Goal: Complete application form

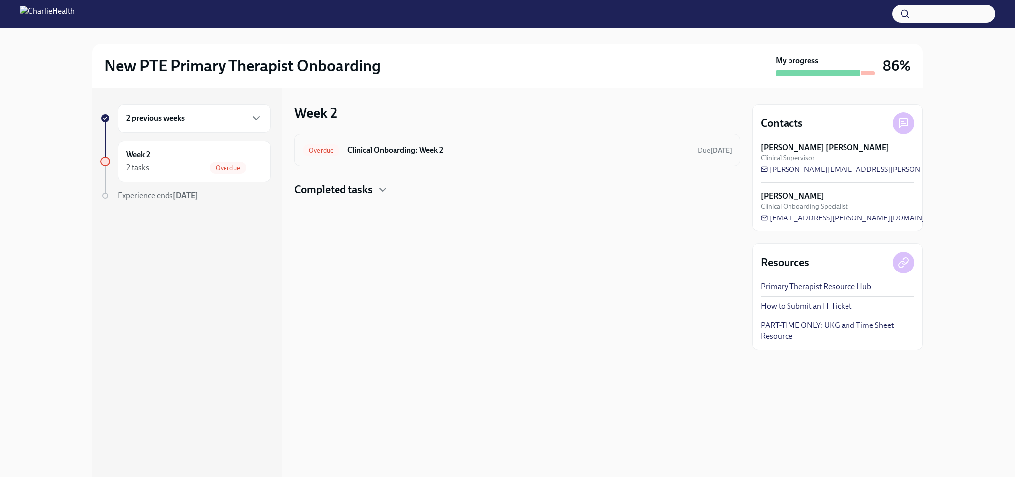
click at [396, 152] on h6 "Clinical Onboarding: Week 2" at bounding box center [518, 150] width 342 height 11
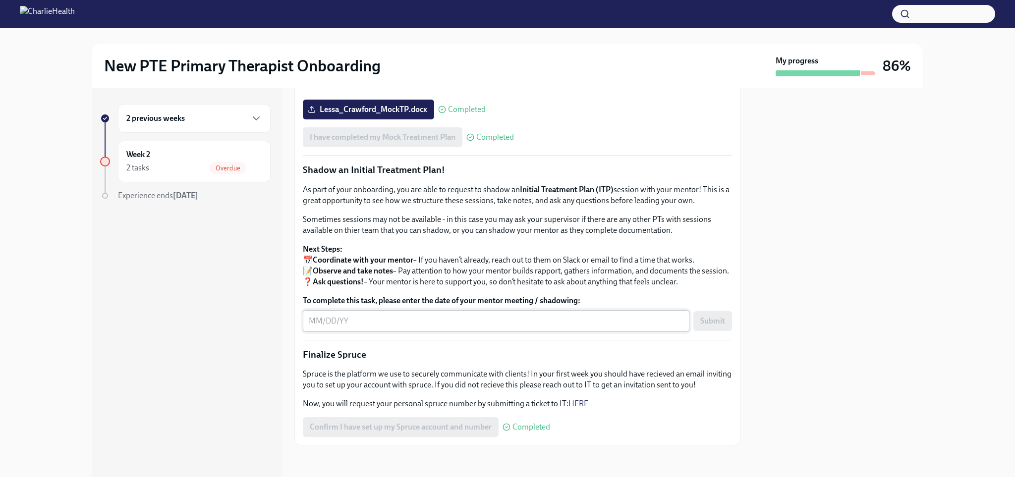
scroll to position [946, 0]
click at [382, 332] on div "x ​" at bounding box center [496, 321] width 386 height 22
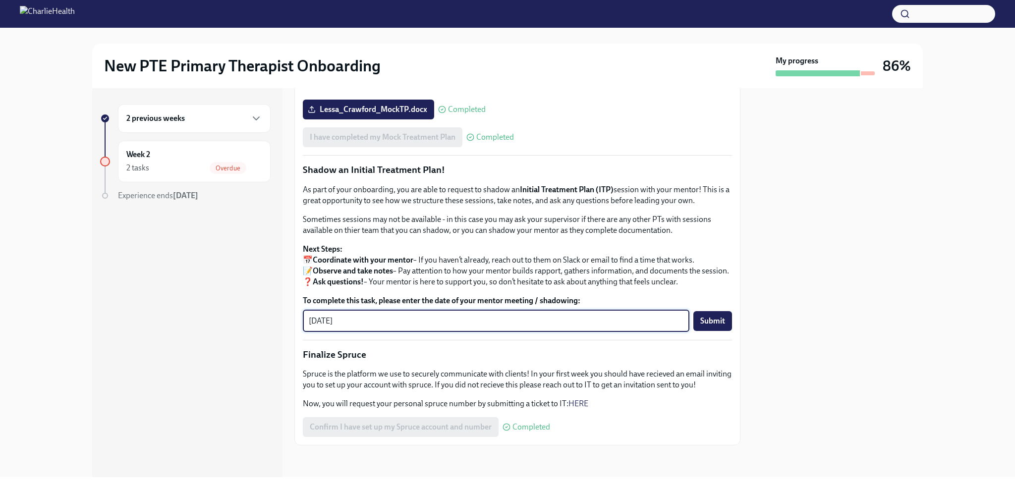
type textarea "[DATE]"
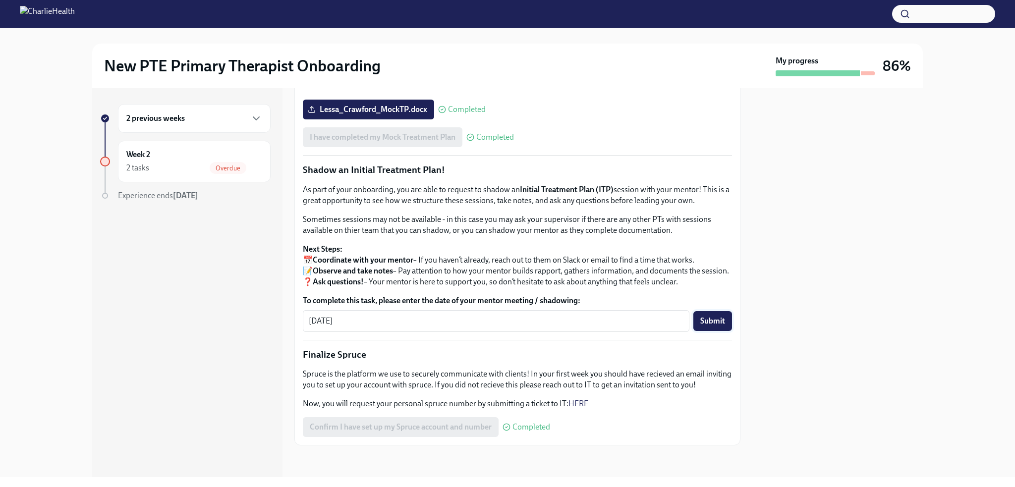
click at [700, 331] on button "Submit" at bounding box center [712, 321] width 39 height 20
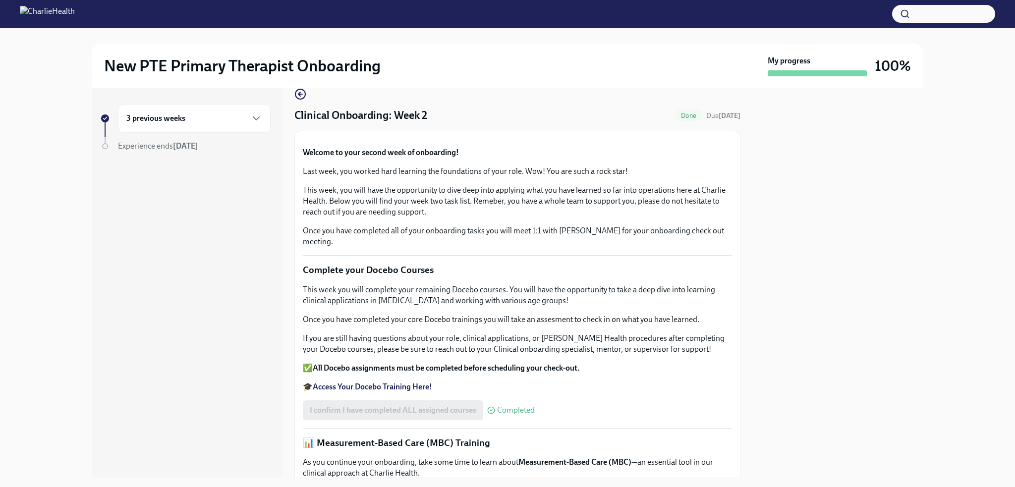
scroll to position [0, 0]
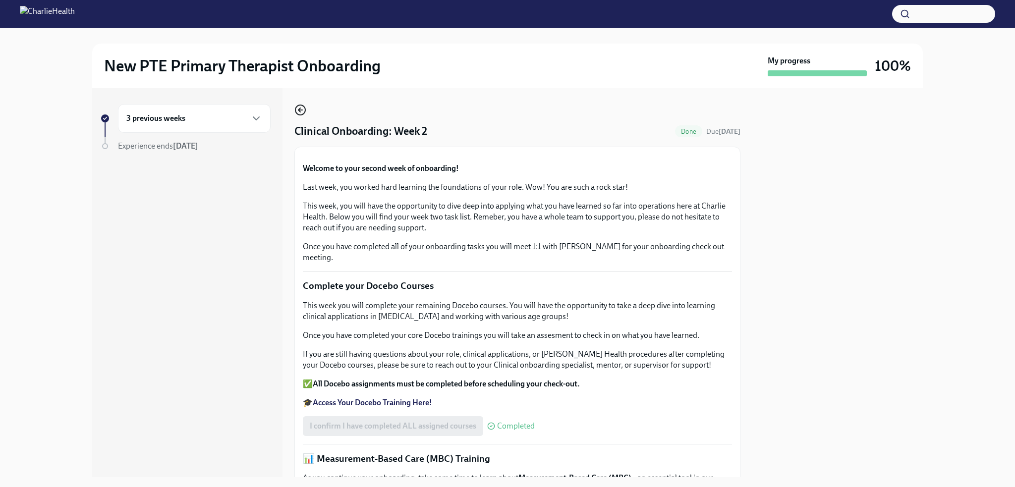
click at [299, 105] on circle "button" at bounding box center [300, 110] width 10 height 10
